Goal: Information Seeking & Learning: Learn about a topic

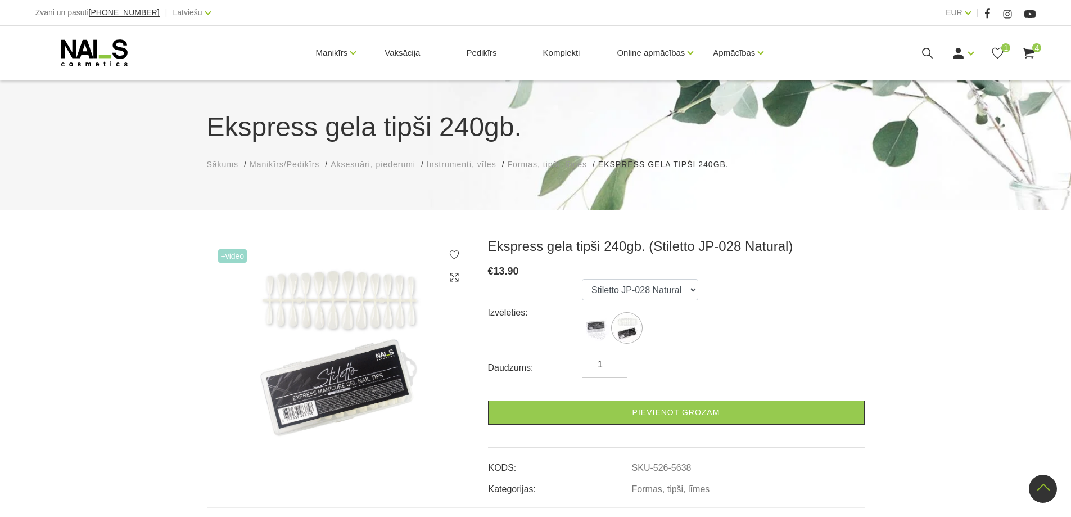
select select "5638"
drag, startPoint x: 571, startPoint y: 250, endPoint x: 641, endPoint y: 251, distance: 70.3
click at [641, 251] on h3 "Ekspress gela tipši 240gb. (Stiletto JP-028 Natural)" at bounding box center [676, 246] width 377 height 17
click at [654, 251] on h3 "Ekspress gela tipši 240gb. (Stiletto JP-028 Natural)" at bounding box center [676, 246] width 377 height 17
drag, startPoint x: 653, startPoint y: 250, endPoint x: 673, endPoint y: 250, distance: 20.2
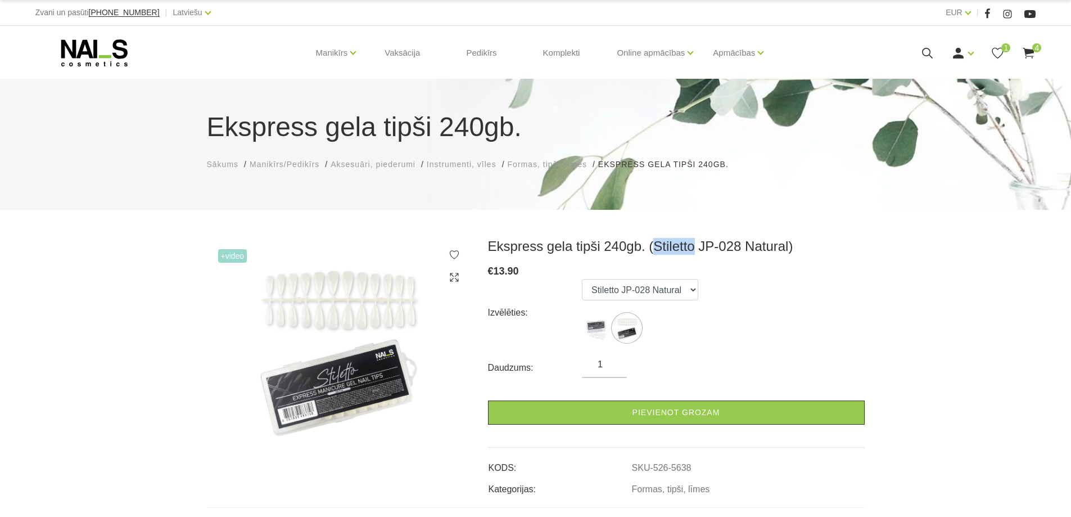
click at [673, 250] on h3 "Ekspress gela tipši 240gb. (Stiletto JP-028 Natural)" at bounding box center [676, 246] width 377 height 17
drag, startPoint x: 673, startPoint y: 250, endPoint x: 672, endPoint y: 261, distance: 10.7
click at [672, 261] on div "Ekspress gela tipši 240gb. (Stiletto JP-028 Natural) € 13.90 Izvēlēties: Stilet…" at bounding box center [676, 367] width 377 height 258
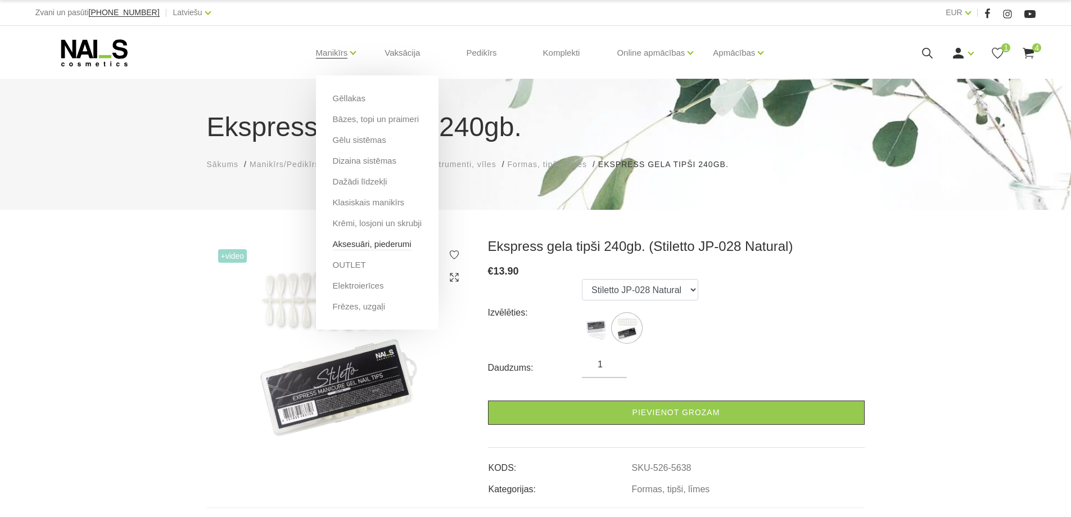
click at [354, 241] on link "Aksesuāri, piederumi" at bounding box center [372, 244] width 79 height 12
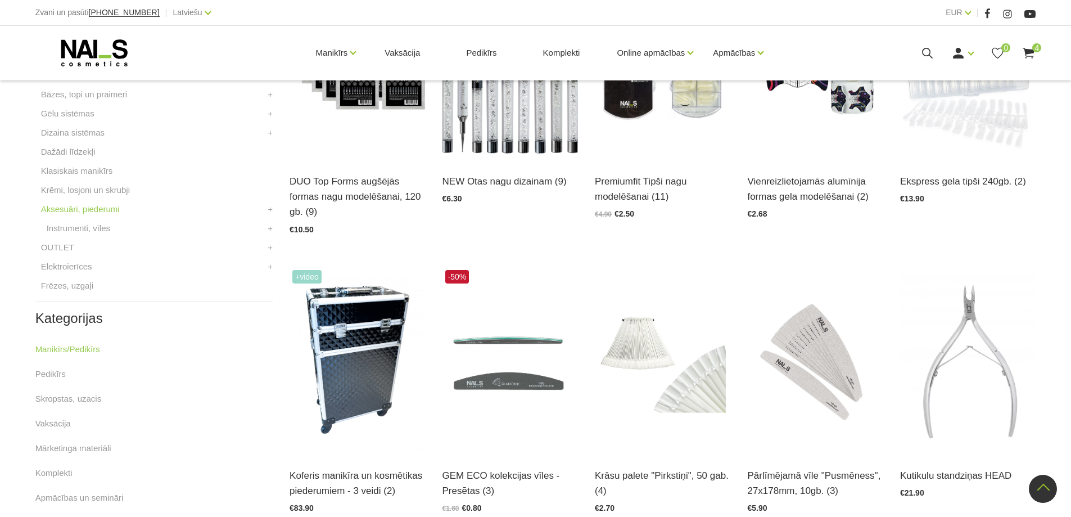
scroll to position [337, 0]
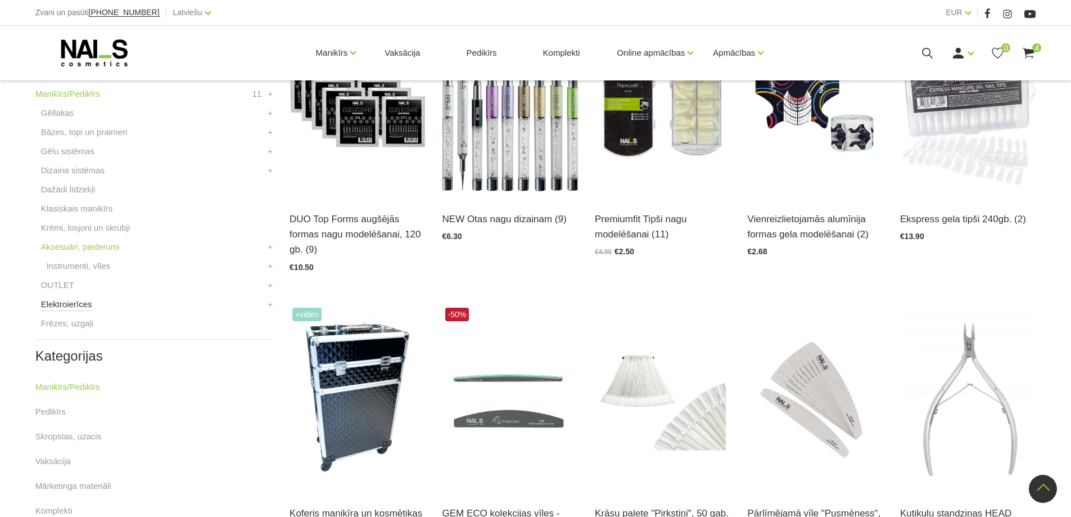
click at [60, 302] on link "Elektroierīces" at bounding box center [66, 303] width 51 height 13
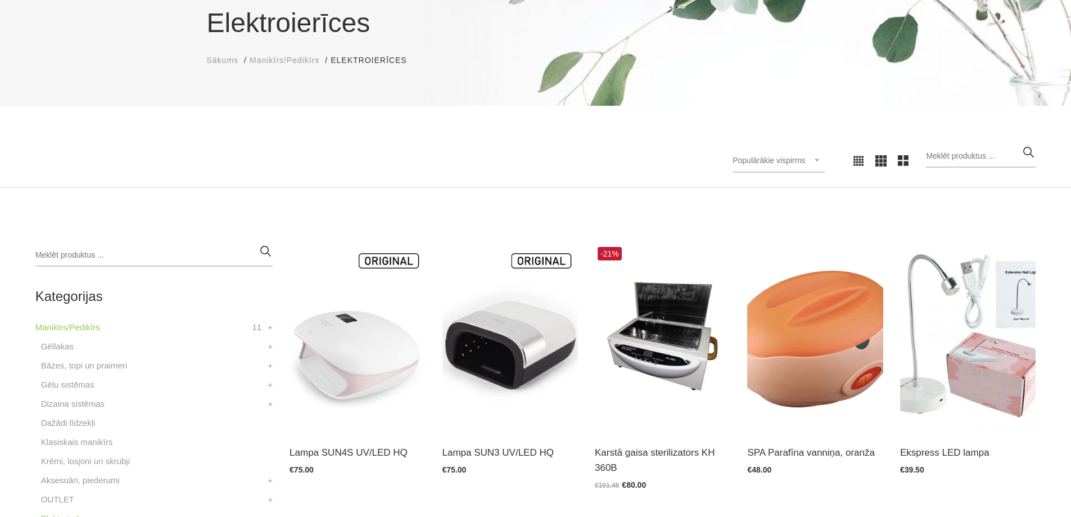
scroll to position [281, 0]
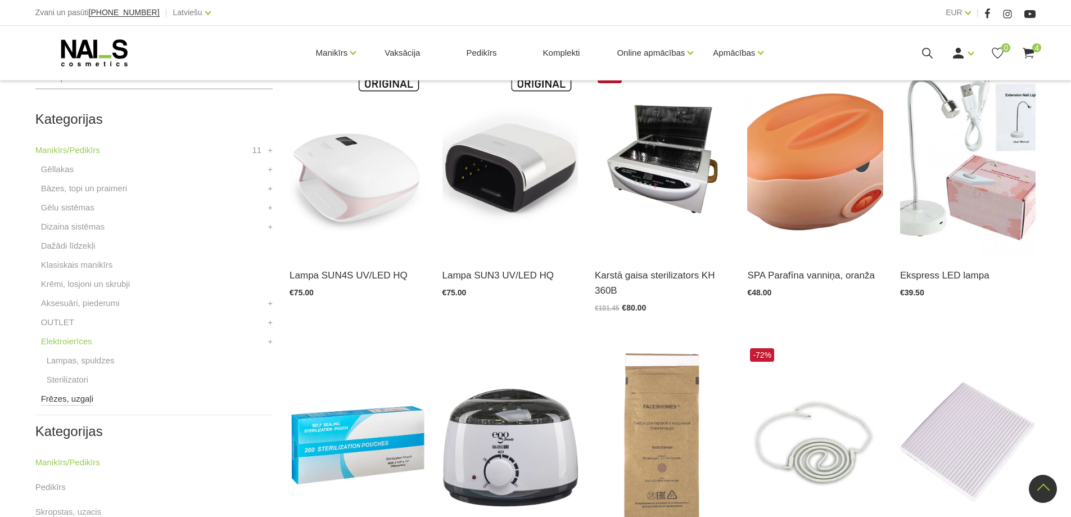
click at [55, 396] on link "Frēzes, uzgaļi" at bounding box center [67, 398] width 52 height 13
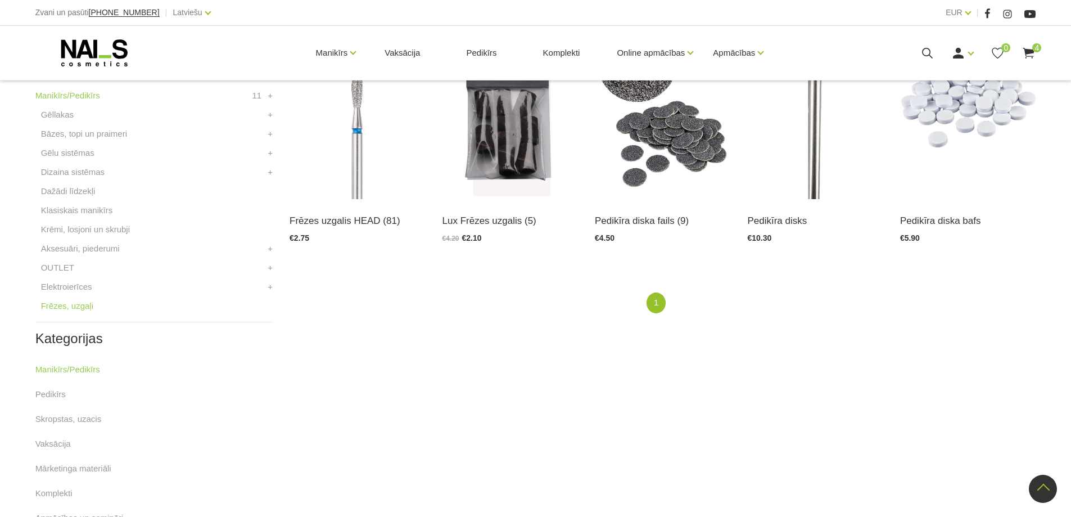
scroll to position [337, 0]
click at [62, 280] on link "Elektroierīces" at bounding box center [66, 284] width 51 height 13
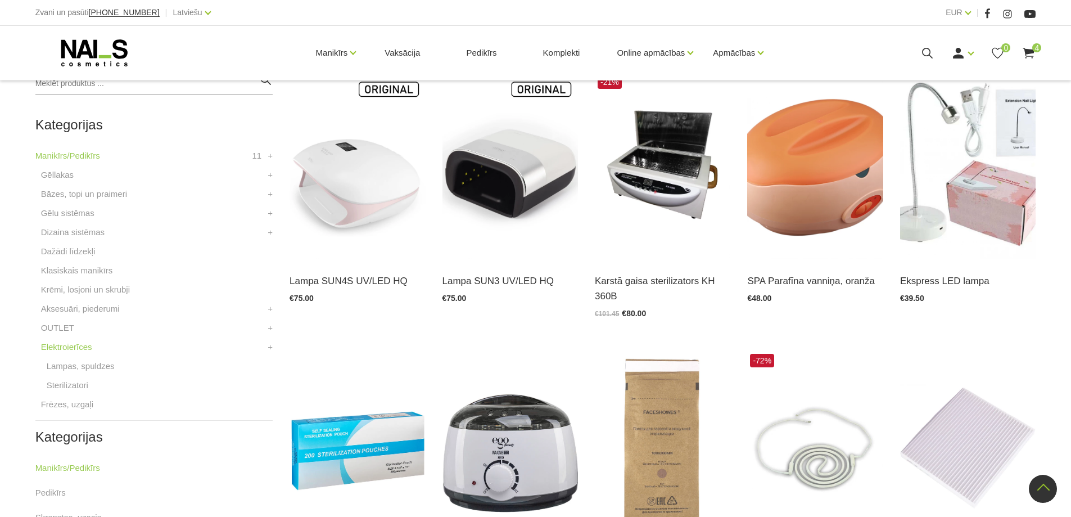
scroll to position [267, 0]
